Goal: Task Accomplishment & Management: Manage account settings

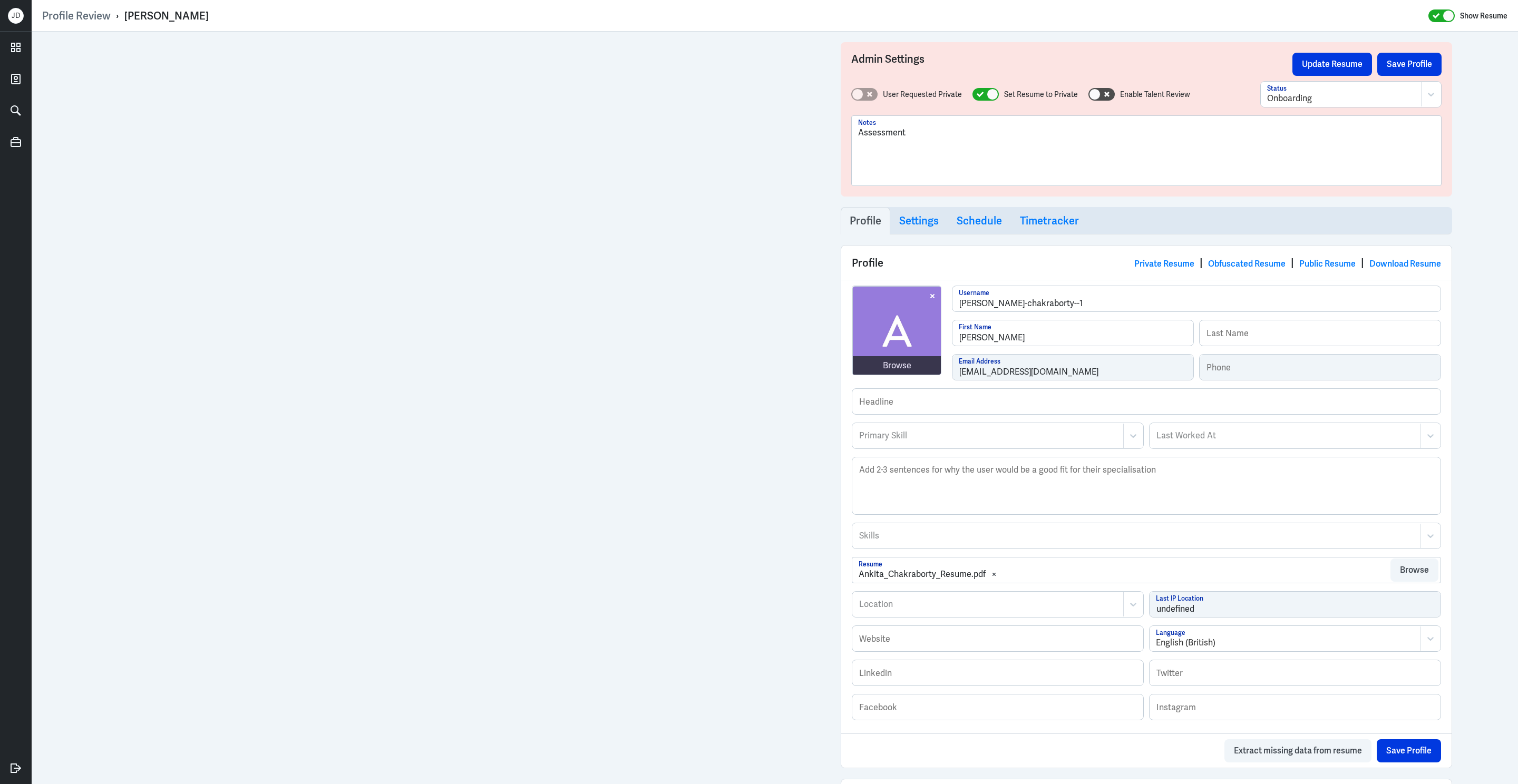
scroll to position [343, 0]
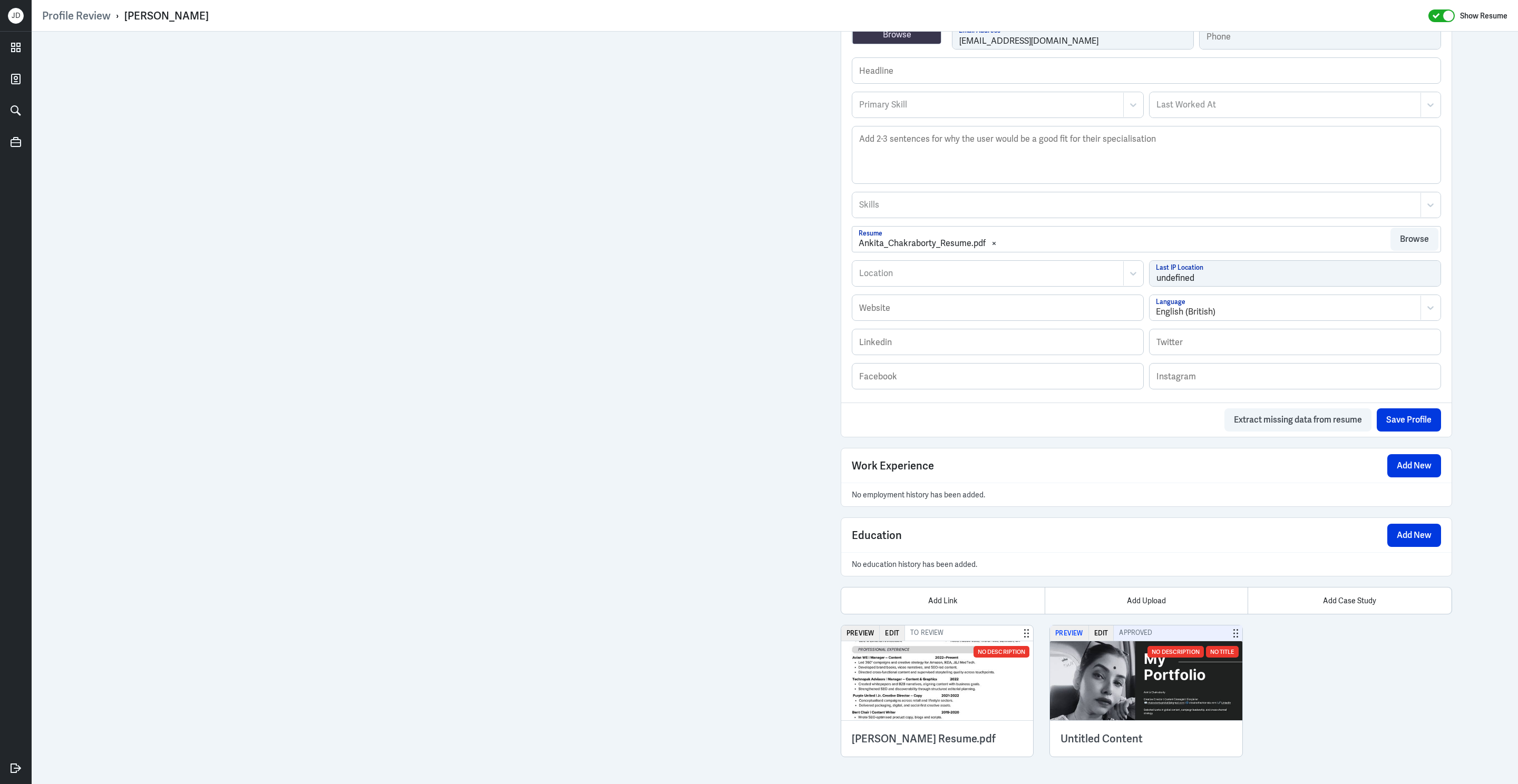
click at [1065, 635] on button "Preview" at bounding box center [1069, 633] width 38 height 15
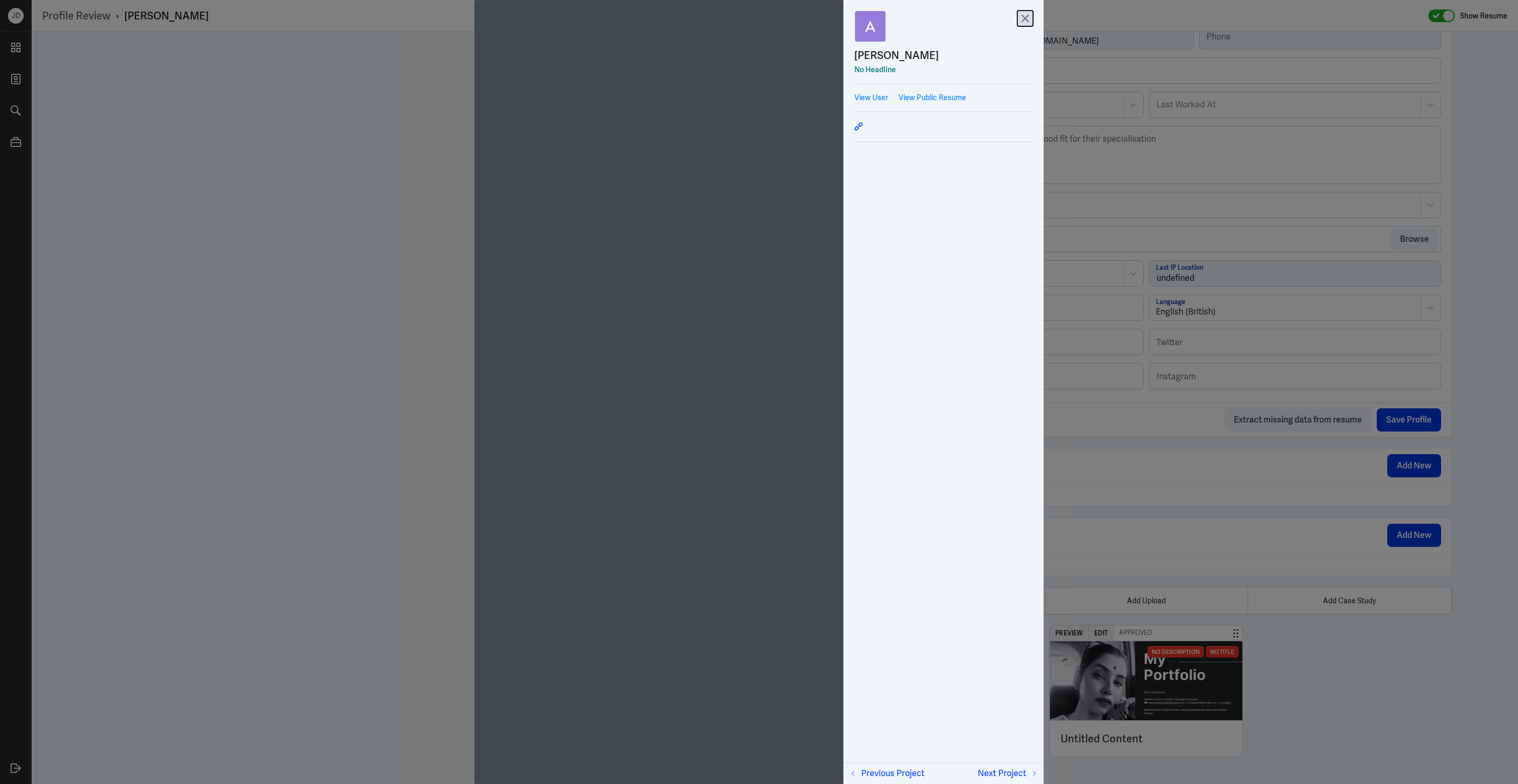
click at [1027, 20] on icon at bounding box center [1025, 18] width 16 height 16
